Goal: Register for event/course

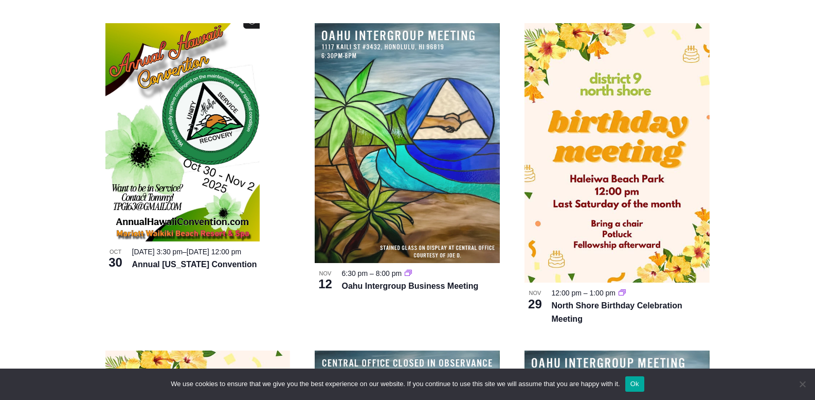
scroll to position [1344, 0]
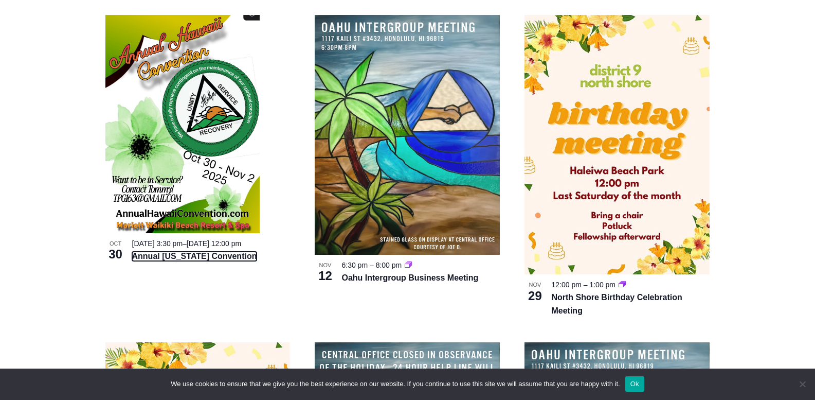
click at [169, 261] on link "Annual [US_STATE] Convention" at bounding box center [194, 256] width 125 height 9
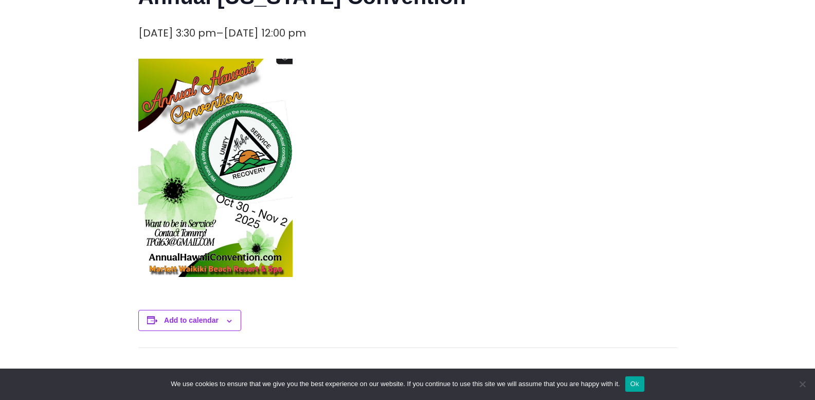
scroll to position [300, 0]
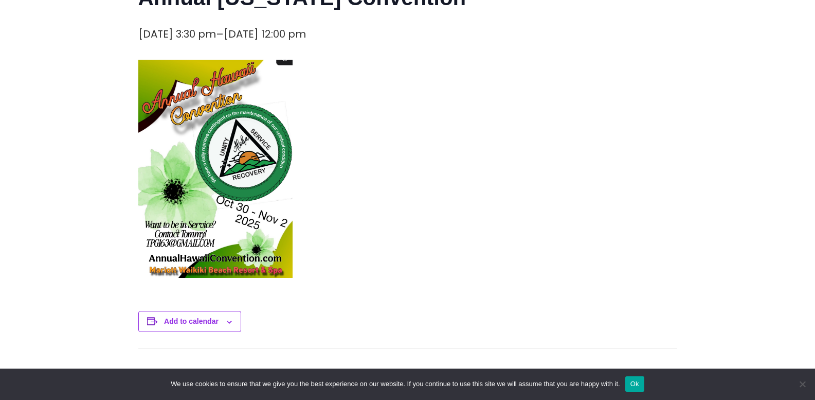
click at [174, 208] on img at bounding box center [215, 169] width 154 height 218
click at [231, 147] on img at bounding box center [215, 169] width 154 height 218
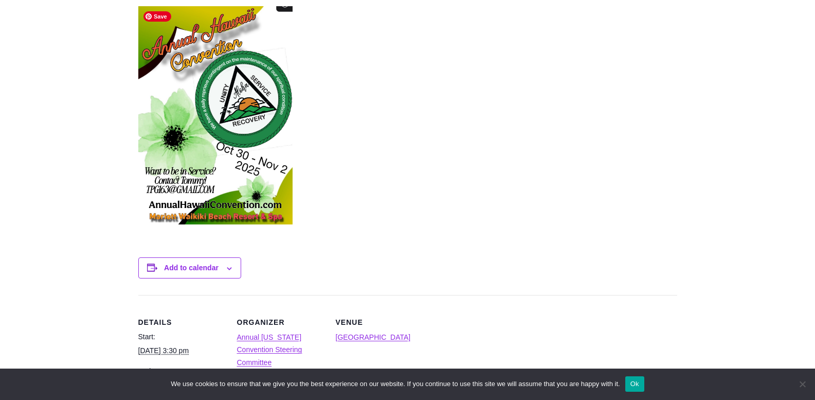
scroll to position [521, 0]
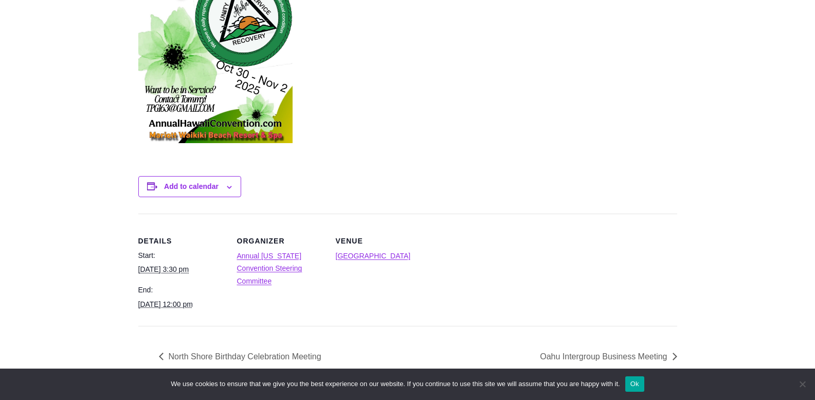
scroll to position [432, 0]
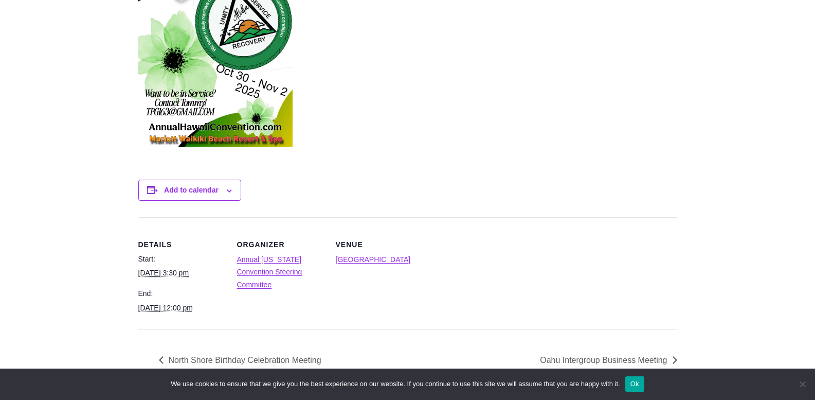
click at [275, 264] on dd "Annual Hawaii Convention Steering Committee" at bounding box center [280, 272] width 86 height 38
click at [263, 259] on link "Annual [US_STATE] Convention Steering Committee" at bounding box center [269, 271] width 65 height 33
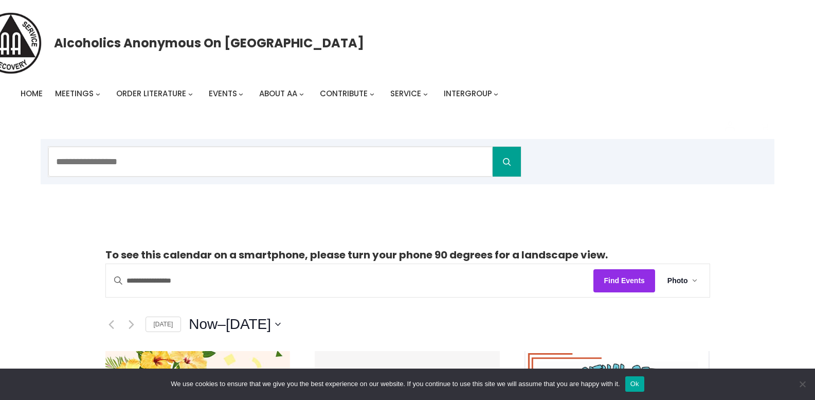
scroll to position [1344, 0]
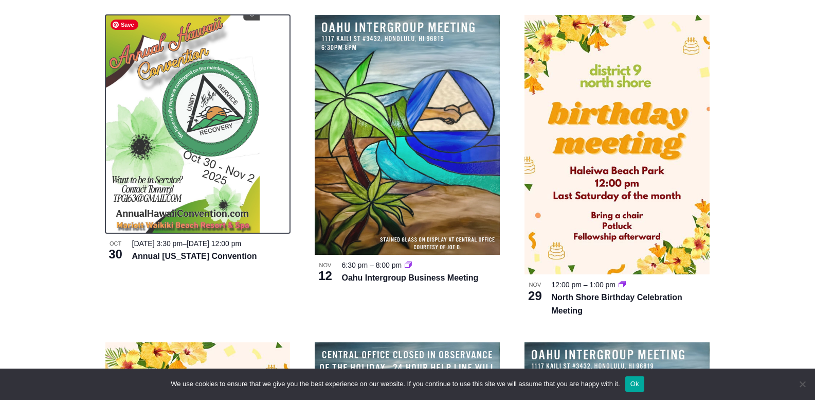
click at [165, 161] on img at bounding box center [182, 124] width 154 height 218
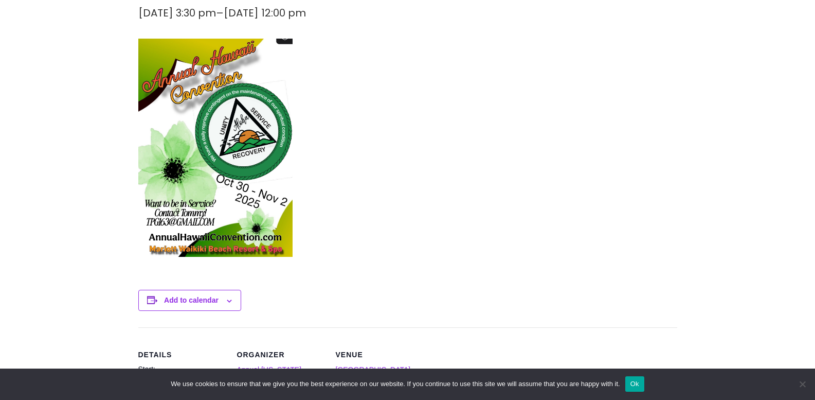
scroll to position [322, 0]
